Goal: Transaction & Acquisition: Purchase product/service

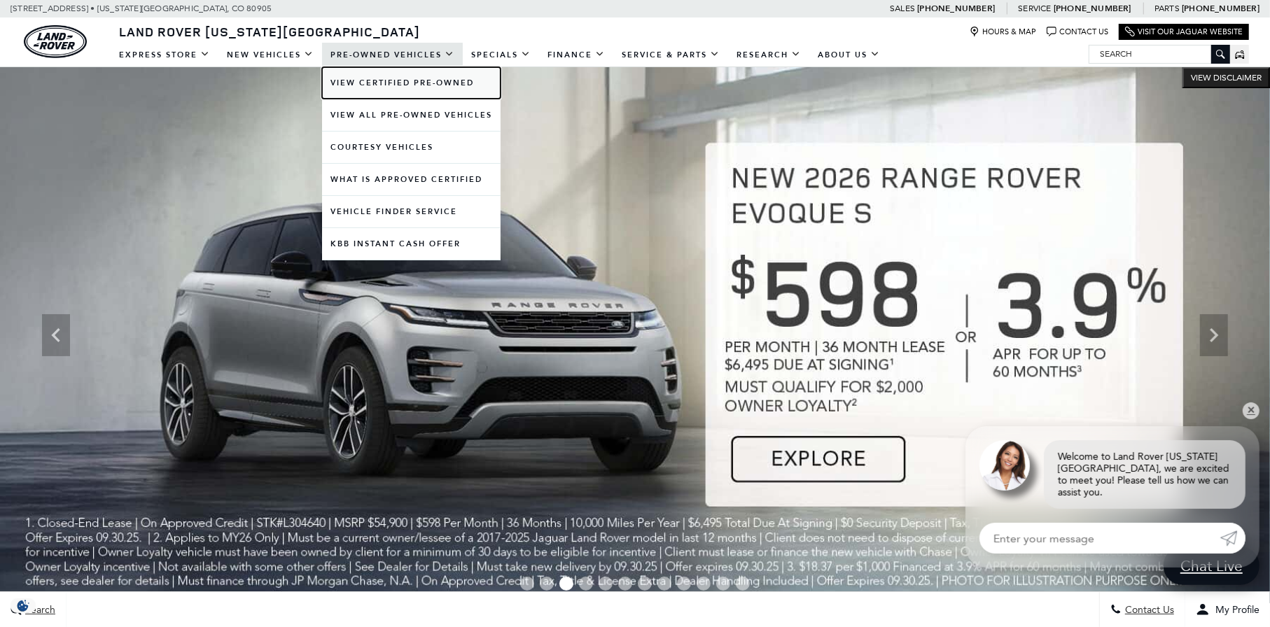
click at [422, 76] on link "View Certified Pre-Owned" at bounding box center [411, 83] width 179 height 32
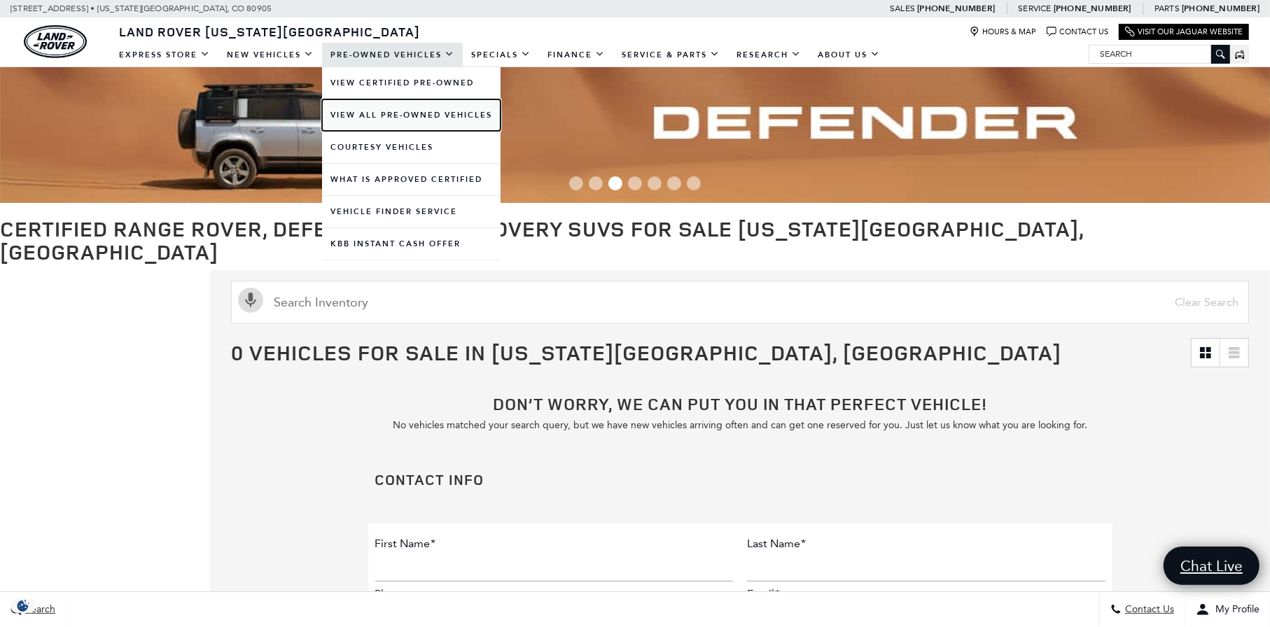
click at [401, 116] on link "View All Pre-Owned Vehicles" at bounding box center [411, 115] width 179 height 32
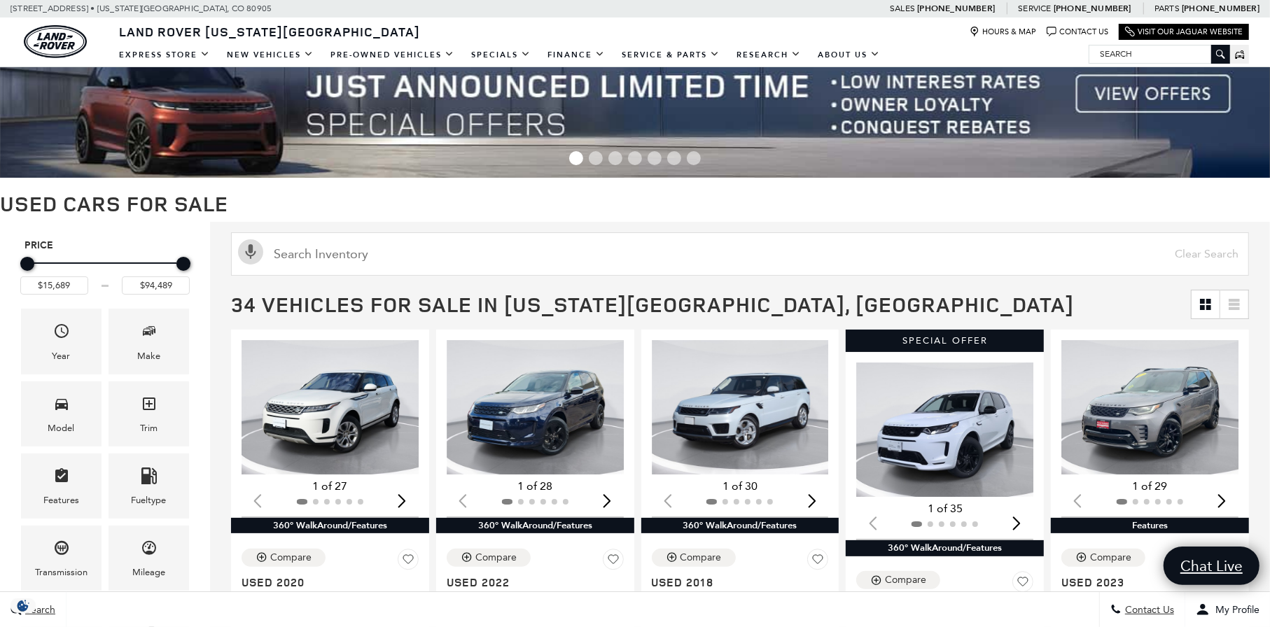
scroll to position [70, 0]
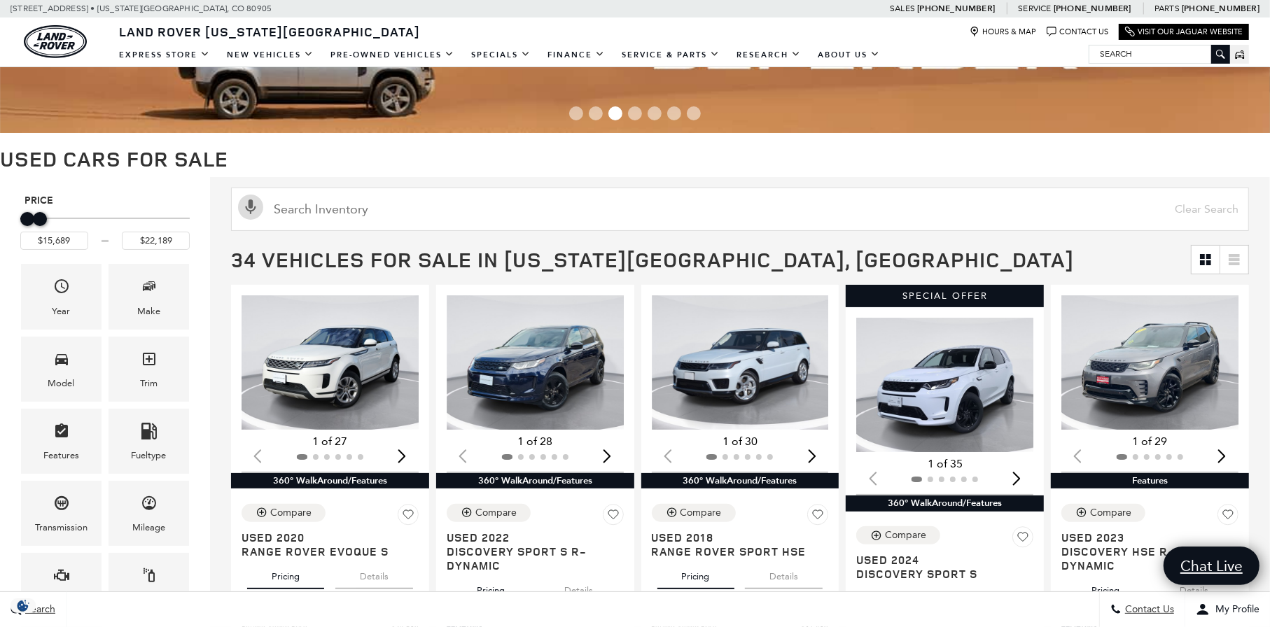
type input "$21,689"
drag, startPoint x: 181, startPoint y: 218, endPoint x: 38, endPoint y: 236, distance: 144.7
click at [38, 236] on div "$15,689 $21,689" at bounding box center [104, 228] width 169 height 43
